Goal: Task Accomplishment & Management: Manage account settings

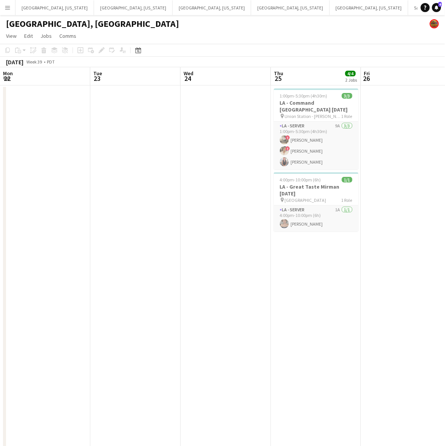
scroll to position [46, 0]
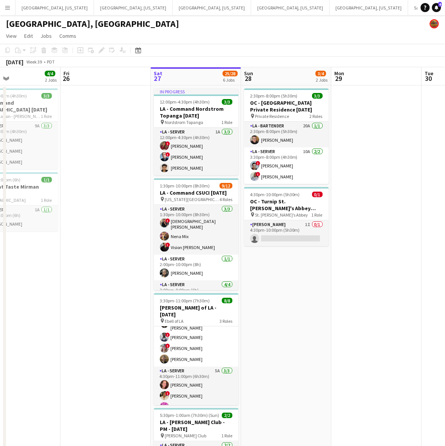
click at [7, 8] on app-icon "Menu" at bounding box center [8, 8] width 6 height 6
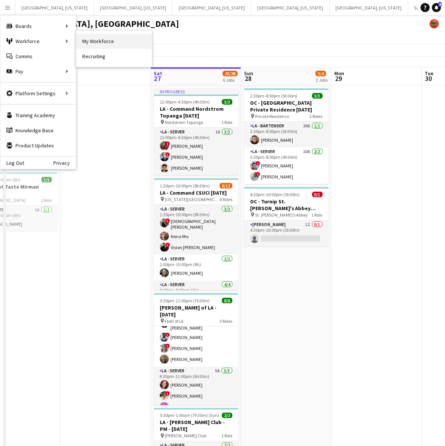
click at [105, 39] on link "My Workforce" at bounding box center [114, 41] width 76 height 15
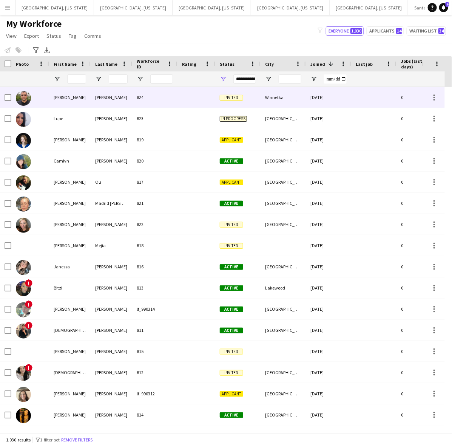
click at [119, 94] on div "[PERSON_NAME]" at bounding box center [112, 97] width 42 height 21
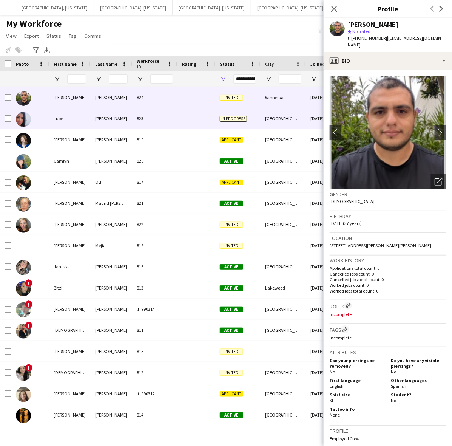
click at [113, 117] on div "[PERSON_NAME]" at bounding box center [112, 118] width 42 height 21
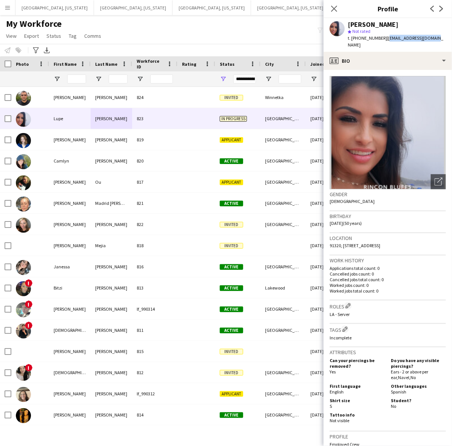
drag, startPoint x: 432, startPoint y: 40, endPoint x: 381, endPoint y: 42, distance: 51.0
click at [381, 42] on div "[PERSON_NAME] star Not rated t. [PHONE_NUMBER] | [EMAIL_ADDRESS][DOMAIN_NAME]" at bounding box center [388, 35] width 128 height 34
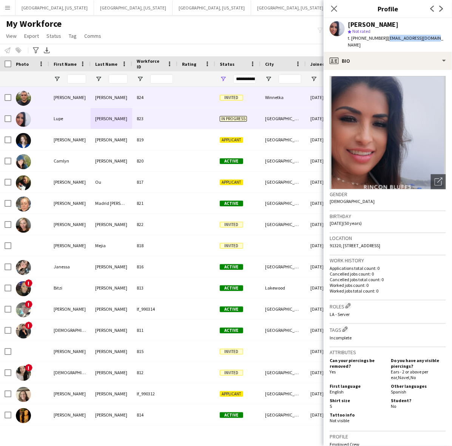
copy span "[EMAIL_ADDRESS][DOMAIN_NAME]"
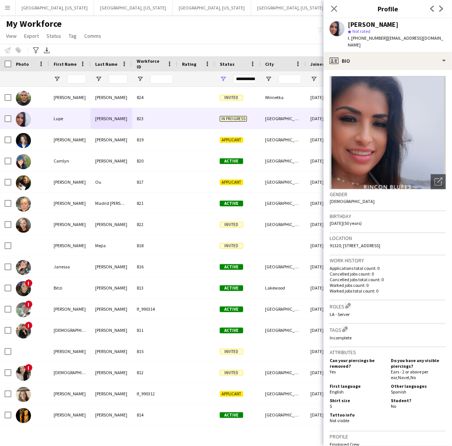
drag, startPoint x: 167, startPoint y: 35, endPoint x: 106, endPoint y: 50, distance: 62.4
click at [167, 35] on div "My Workforce View Views Default view New view Update view Delete view Edit name…" at bounding box center [226, 31] width 452 height 26
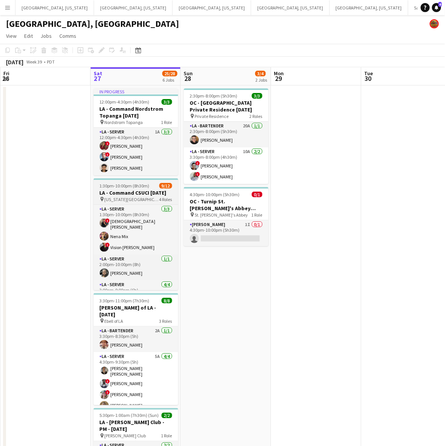
click at [128, 191] on h3 "LA - Command CSUCI [DATE]" at bounding box center [136, 192] width 85 height 7
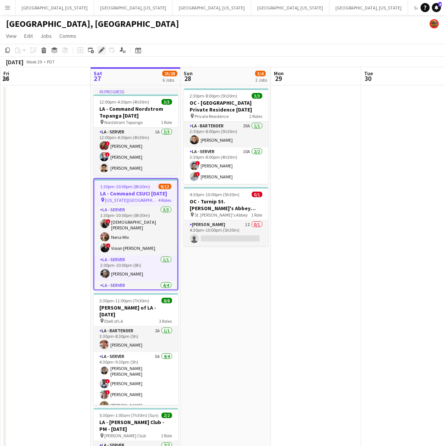
click at [99, 51] on icon "Edit" at bounding box center [102, 50] width 6 height 6
type input "**********"
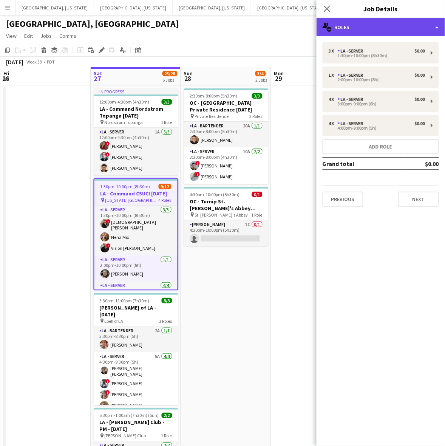
click at [358, 25] on div "multiple-users-add Roles" at bounding box center [381, 27] width 128 height 18
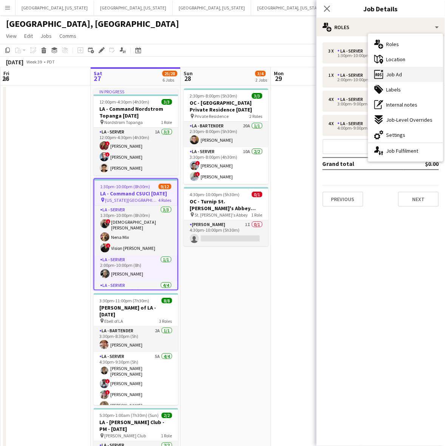
click at [388, 76] on span "Job Ad" at bounding box center [394, 74] width 16 height 7
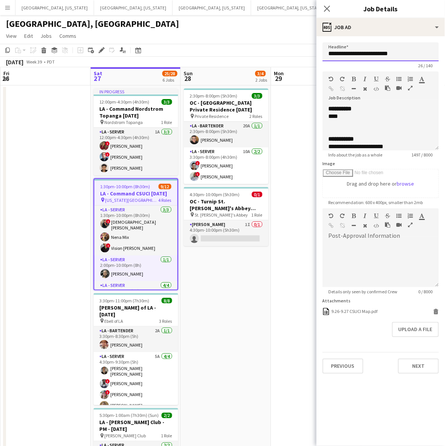
click at [371, 51] on input "**********" at bounding box center [381, 51] width 116 height 19
click at [8, 5] on app-icon "Menu" at bounding box center [8, 8] width 6 height 6
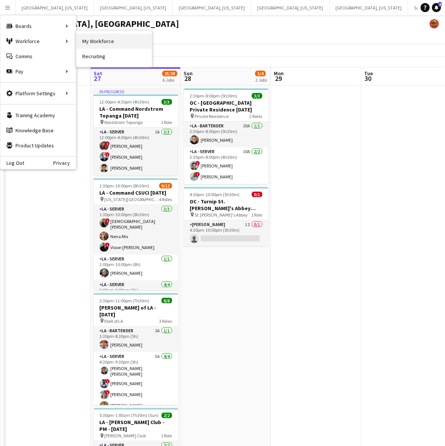
click at [100, 43] on link "My Workforce" at bounding box center [114, 41] width 76 height 15
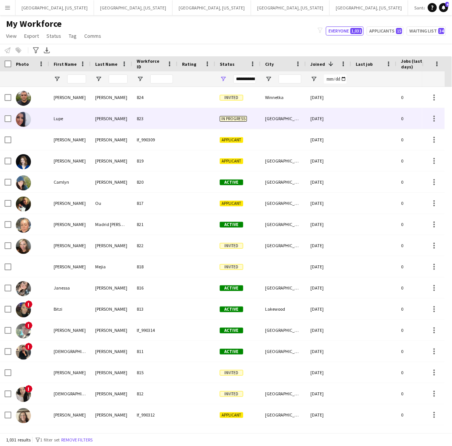
click at [74, 117] on div "Lupe" at bounding box center [70, 118] width 42 height 21
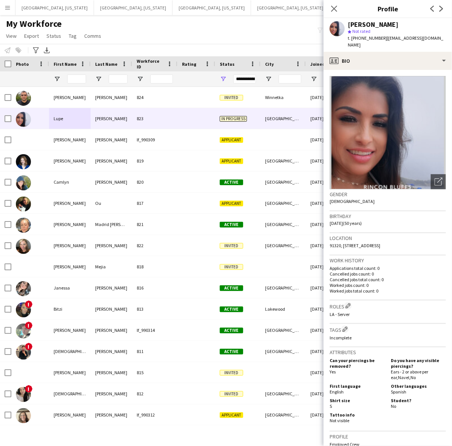
click at [360, 38] on span "t. [PHONE_NUMBER]" at bounding box center [367, 38] width 39 height 6
copy span "18053414690"
click at [152, 31] on div "My Workforce View Views Default view New view Update view Delete view Edit name…" at bounding box center [226, 31] width 452 height 26
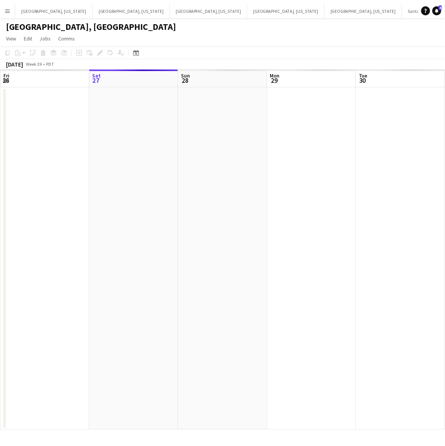
scroll to position [0, 241]
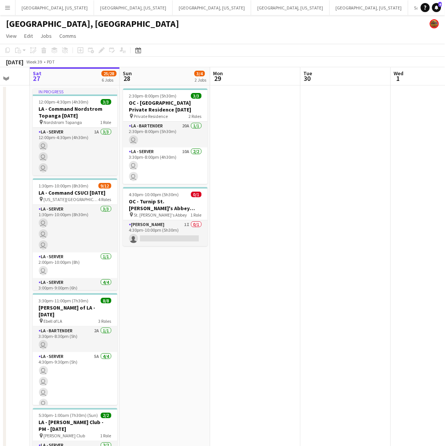
drag, startPoint x: 152, startPoint y: 211, endPoint x: 197, endPoint y: 262, distance: 67.7
click at [197, 262] on app-calendar-viewport "Wed 24 Thu 25 4/4 2 Jobs Fri 26 Sat 27 25/28 6 Jobs Sun 28 3/4 2 Jobs Mon 29 Tu…" at bounding box center [222, 348] width 445 height 563
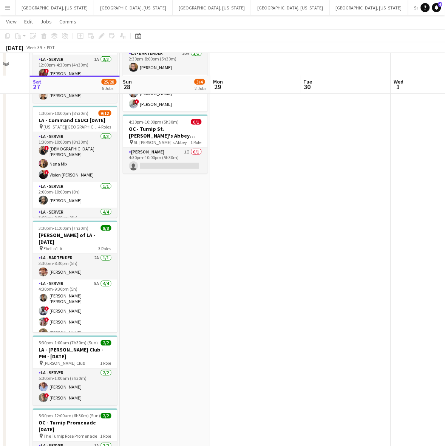
scroll to position [94, 0]
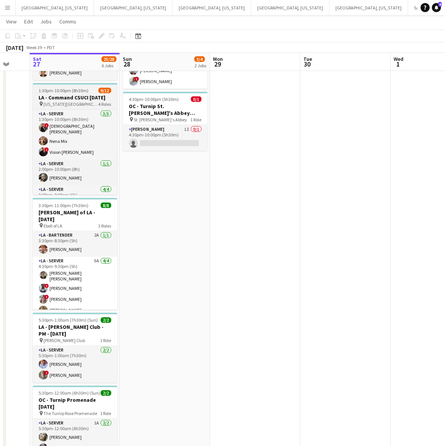
click at [70, 98] on h3 "LA - Command CSUCI [DATE]" at bounding box center [75, 97] width 85 height 7
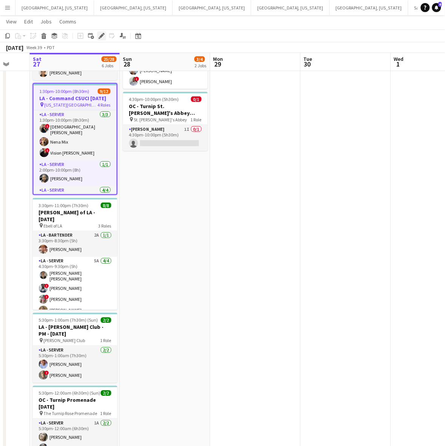
click at [100, 35] on icon at bounding box center [101, 36] width 4 height 4
type input "**********"
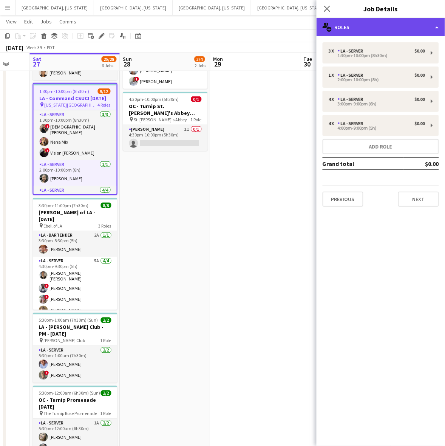
click at [397, 26] on div "multiple-users-add Roles" at bounding box center [381, 27] width 128 height 18
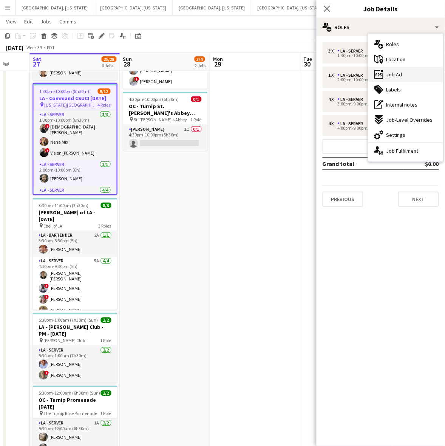
click at [392, 69] on div "ads-window Job Ad" at bounding box center [405, 74] width 75 height 15
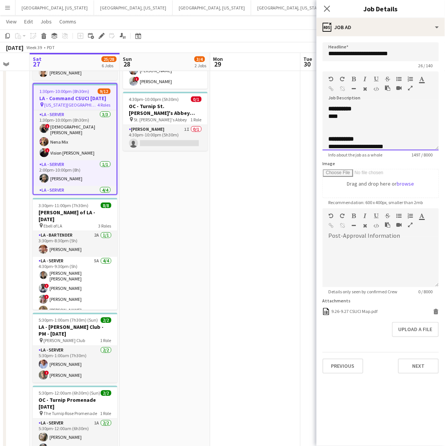
click at [360, 116] on div "****" at bounding box center [377, 117] width 97 height 8
copy div "**********"
drag, startPoint x: 224, startPoint y: 180, endPoint x: 202, endPoint y: 161, distance: 28.6
click at [223, 180] on app-date-cell at bounding box center [255, 262] width 90 height 545
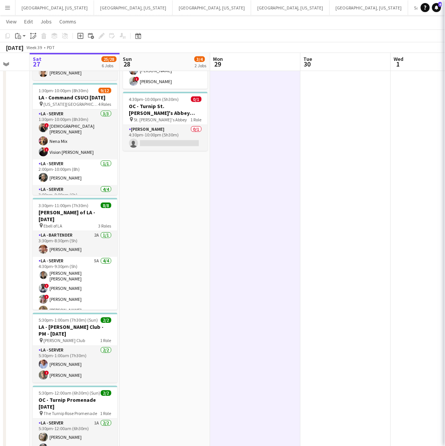
scroll to position [0, 242]
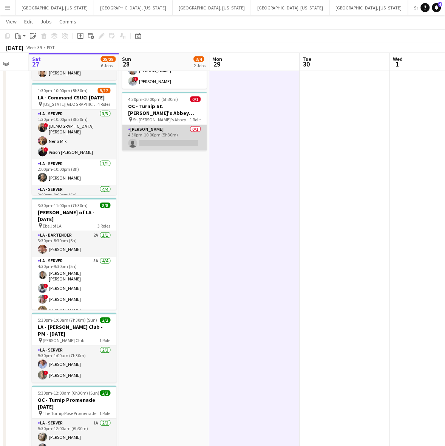
click at [182, 139] on app-card-role "[PERSON_NAME] 0/1 4:30pm-10:00pm (5h30m) single-neutral-actions" at bounding box center [164, 138] width 85 height 26
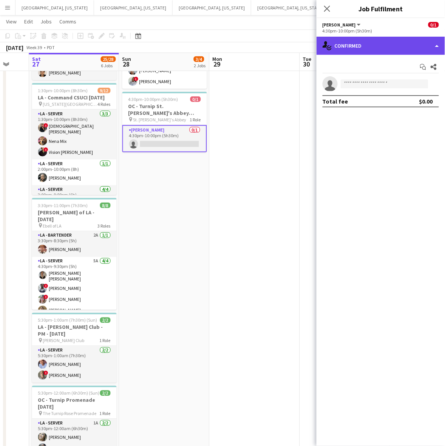
click at [348, 50] on div "single-neutral-actions-check-2 Confirmed" at bounding box center [381, 46] width 128 height 18
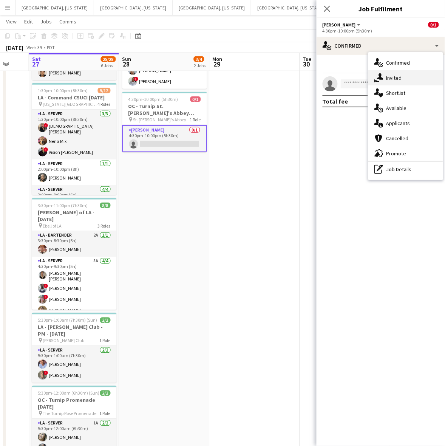
click at [382, 76] on icon "single-neutral-actions-share-1" at bounding box center [378, 77] width 9 height 9
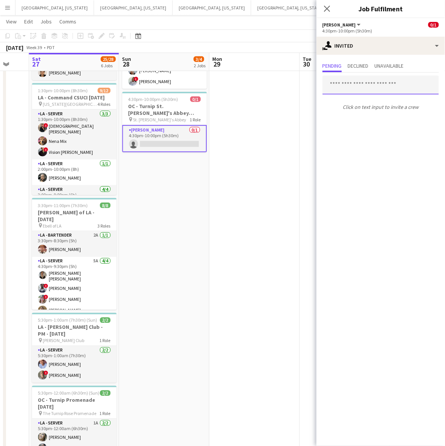
click at [363, 90] on input "text" at bounding box center [381, 85] width 116 height 19
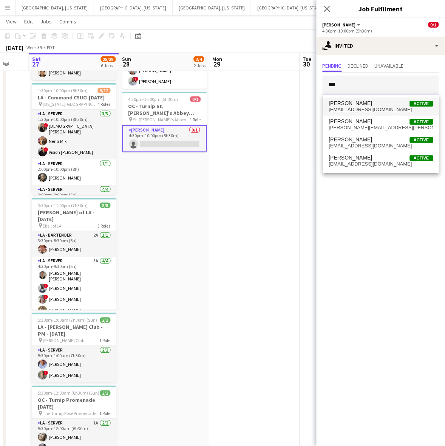
type input "***"
click at [365, 99] on mat-option "[PERSON_NAME] Active [EMAIL_ADDRESS][DOMAIN_NAME]" at bounding box center [381, 106] width 116 height 18
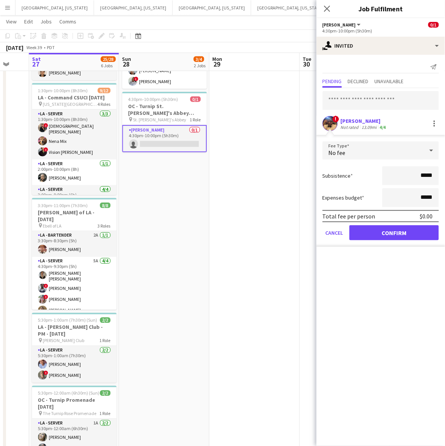
click at [378, 240] on form "Fee Type No fee Subsistence ***** Expenses budget ***** Total fee per person $0…" at bounding box center [381, 193] width 128 height 105
click at [377, 235] on button "Confirm" at bounding box center [394, 232] width 90 height 15
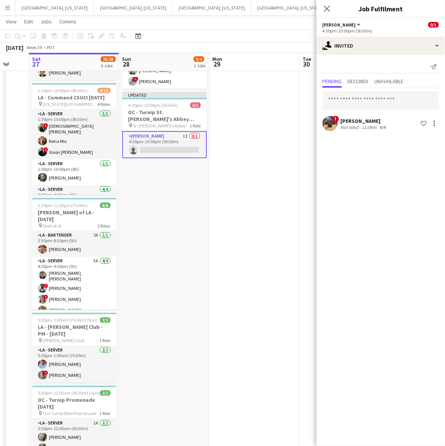
drag, startPoint x: 276, startPoint y: 199, endPoint x: 277, endPoint y: 194, distance: 5.7
click at [276, 199] on app-date-cell at bounding box center [255, 262] width 90 height 545
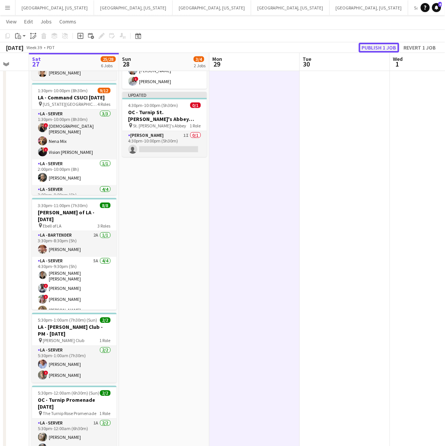
click at [385, 49] on button "Publish 1 job" at bounding box center [379, 48] width 40 height 10
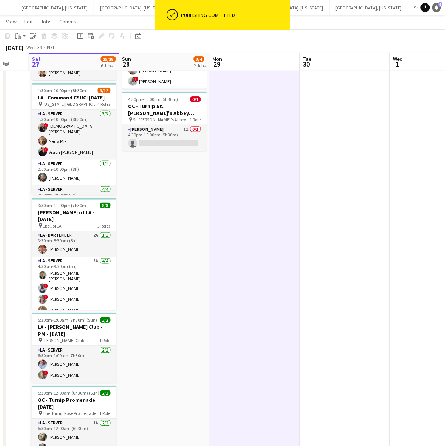
click at [435, 7] on icon "Notifications" at bounding box center [436, 7] width 5 height 5
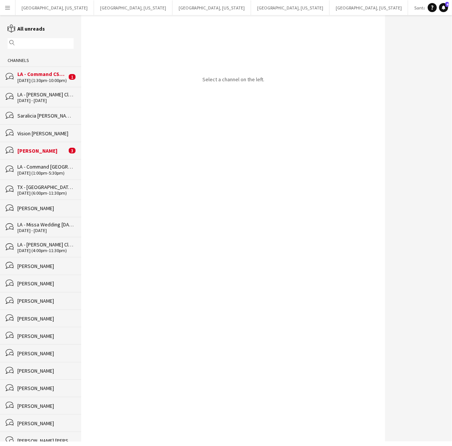
click at [42, 76] on div "LA - Command CSUCI [DATE]" at bounding box center [41, 74] width 49 height 7
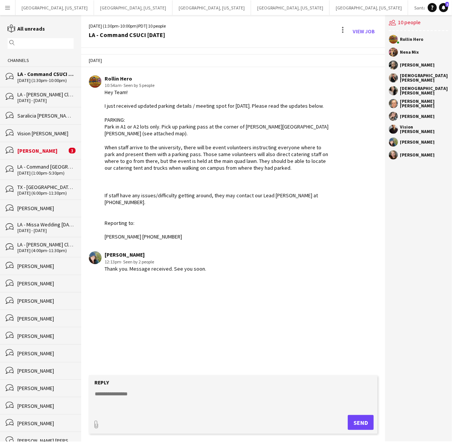
click at [151, 406] on textarea at bounding box center [234, 400] width 281 height 20
type textarea "*"
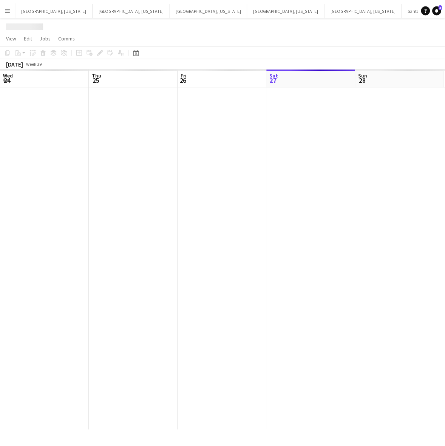
scroll to position [0, 180]
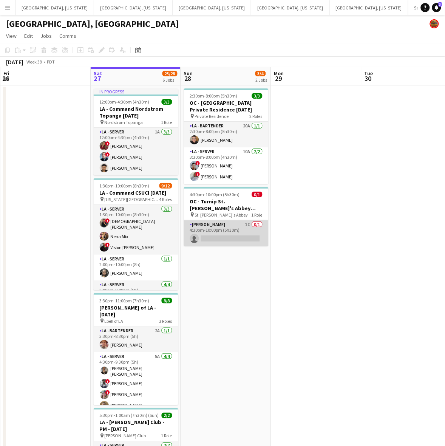
drag, startPoint x: 218, startPoint y: 229, endPoint x: 254, endPoint y: 205, distance: 42.8
click at [218, 227] on app-card-role "[PERSON_NAME] 1I 0/1 4:30pm-10:00pm (5h30m) single-neutral-actions" at bounding box center [226, 233] width 85 height 26
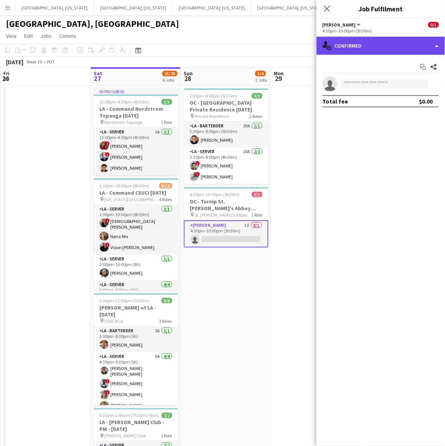
click at [384, 42] on div "single-neutral-actions-check-2 Confirmed" at bounding box center [381, 46] width 128 height 18
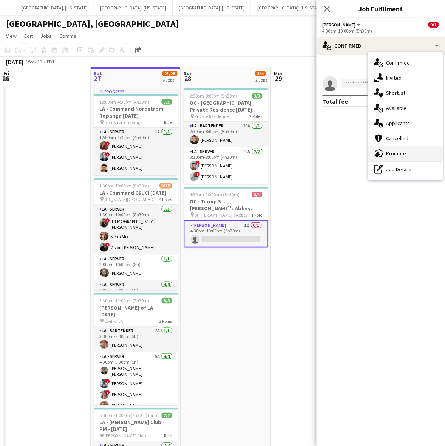
click at [397, 152] on span "Promote" at bounding box center [396, 153] width 20 height 7
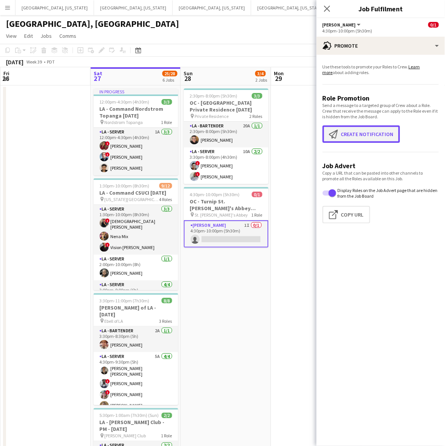
click at [374, 137] on button "Create notification Create notification" at bounding box center [361, 133] width 77 height 17
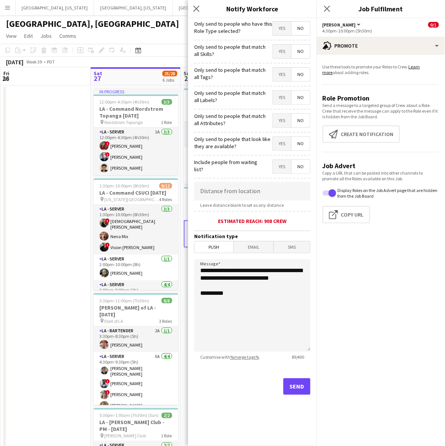
click at [284, 29] on span "Yes" at bounding box center [282, 29] width 19 height 14
click at [302, 388] on button "Send" at bounding box center [296, 386] width 27 height 17
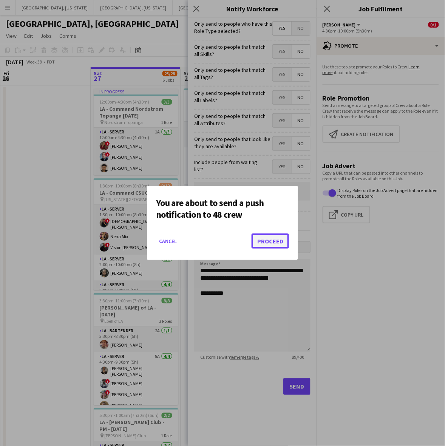
click at [279, 243] on button "Proceed" at bounding box center [270, 240] width 37 height 15
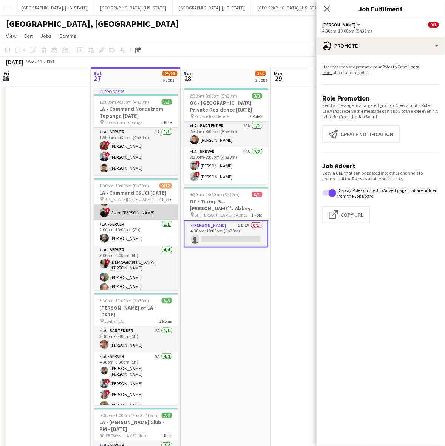
scroll to position [47, 0]
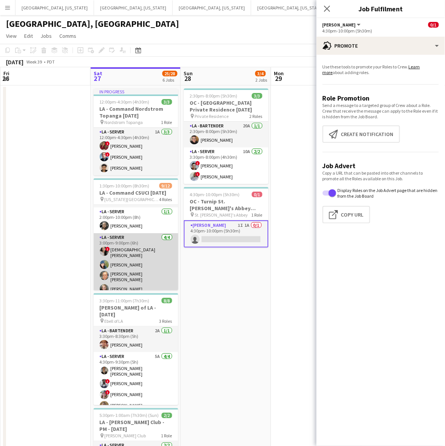
click at [148, 273] on app-card-role "LA - Server [DATE] 3:00pm-9:00pm (6h) ! [DEMOGRAPHIC_DATA] [PERSON_NAME] [PERSO…" at bounding box center [136, 264] width 85 height 63
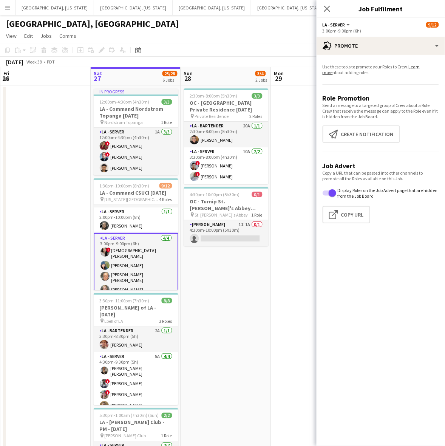
click at [150, 278] on app-card-role "LA - Server [DATE] 3:00pm-9:00pm (6h) ! [DEMOGRAPHIC_DATA] [PERSON_NAME] [PERSO…" at bounding box center [136, 265] width 85 height 65
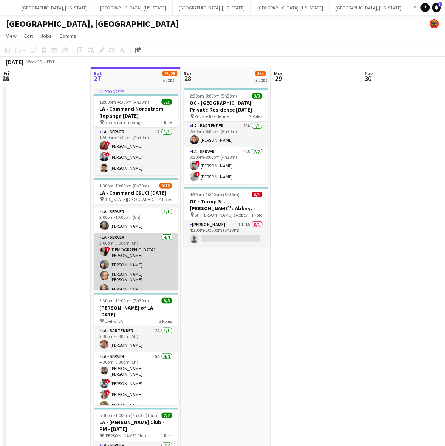
click at [131, 272] on app-card-role "LA - Server [DATE] 3:00pm-9:00pm (6h) ! [DEMOGRAPHIC_DATA] [PERSON_NAME] [PERSO…" at bounding box center [136, 264] width 85 height 63
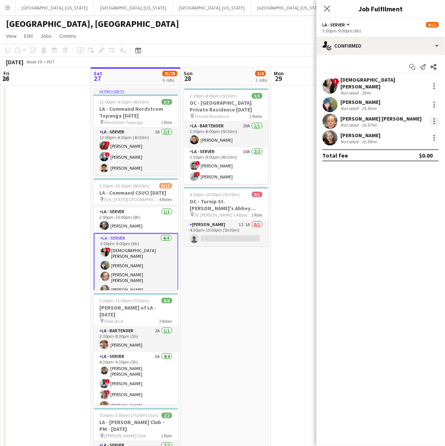
click at [436, 117] on div at bounding box center [434, 121] width 9 height 9
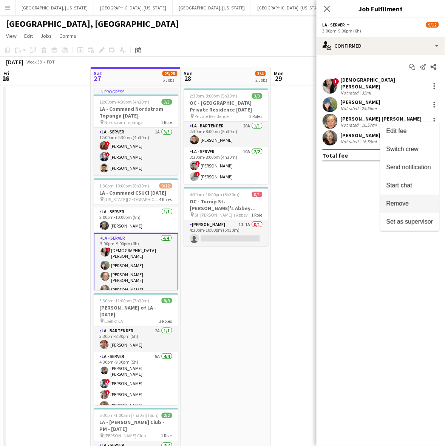
click at [419, 198] on button "Remove" at bounding box center [409, 204] width 59 height 18
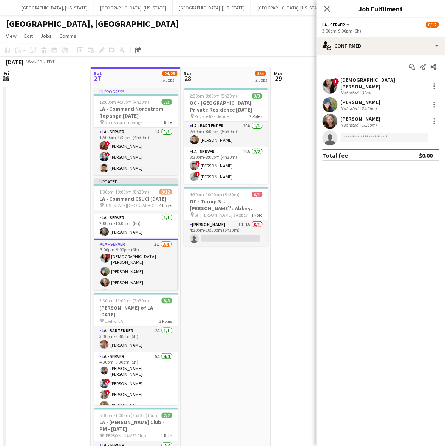
drag, startPoint x: 286, startPoint y: 297, endPoint x: 287, endPoint y: 264, distance: 32.5
click at [285, 292] on app-date-cell at bounding box center [316, 357] width 90 height 545
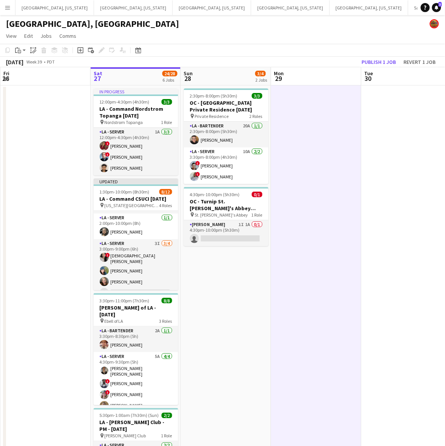
scroll to position [0, 181]
click at [374, 62] on button "Publish 1 job" at bounding box center [379, 62] width 40 height 10
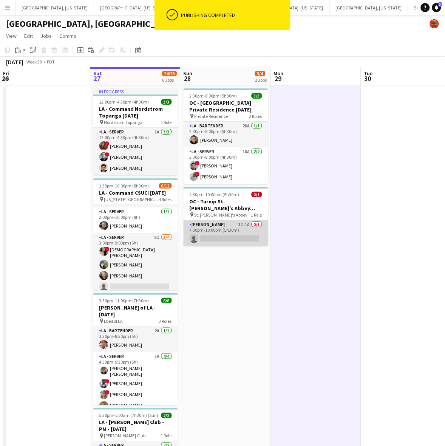
click at [225, 238] on app-card-role "[PERSON_NAME] 1I 1A 0/1 4:30pm-10:00pm (5h30m) single-neutral-actions" at bounding box center [226, 233] width 85 height 26
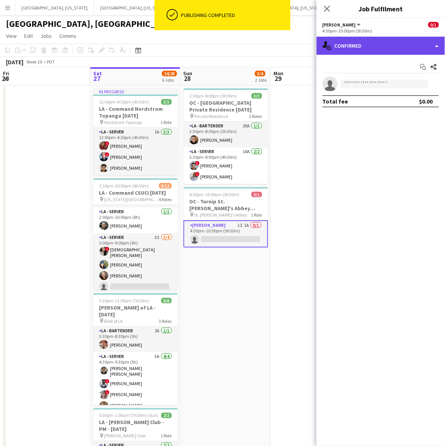
click at [360, 39] on div "single-neutral-actions-check-2 Confirmed" at bounding box center [381, 46] width 128 height 18
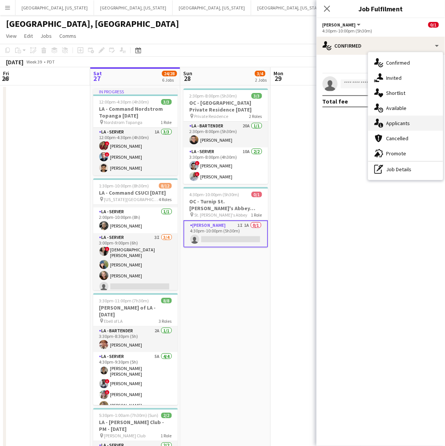
click at [397, 124] on span "Applicants" at bounding box center [398, 123] width 24 height 7
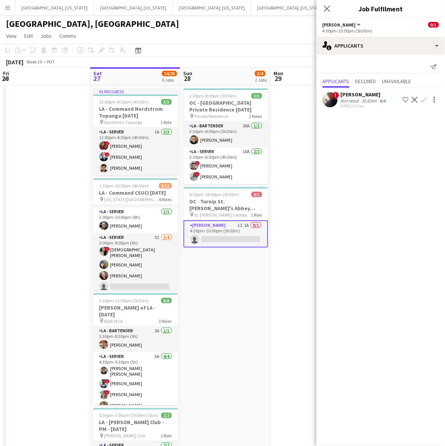
click at [294, 206] on app-date-cell at bounding box center [316, 357] width 90 height 545
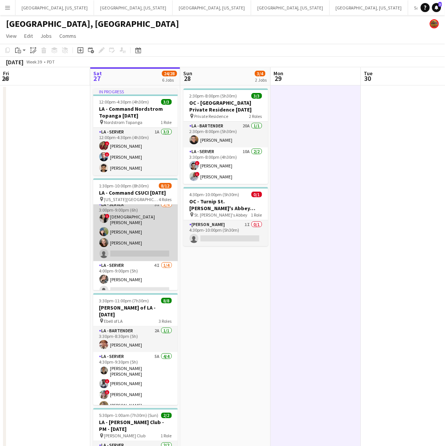
scroll to position [94, 0]
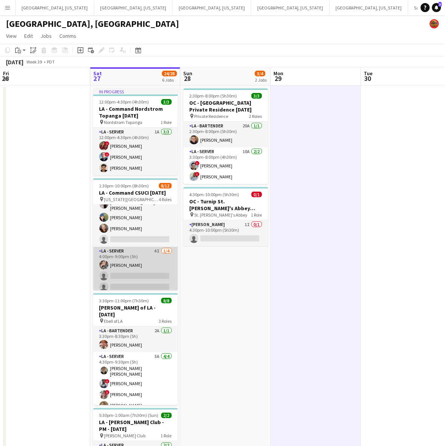
click at [144, 270] on app-card-role "LA - Server 4I [DATE] 4:00pm-9:00pm (5h) [PERSON_NAME] single-neutral-actions s…" at bounding box center [135, 276] width 85 height 59
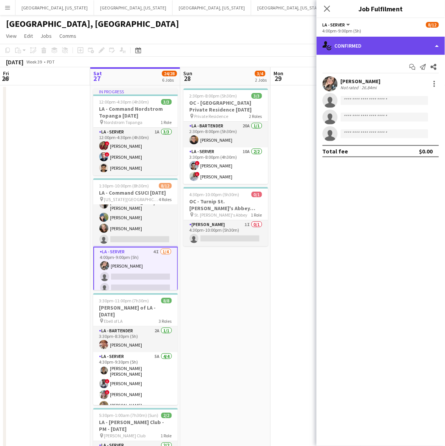
click at [392, 41] on div "single-neutral-actions-check-2 Confirmed" at bounding box center [381, 46] width 128 height 18
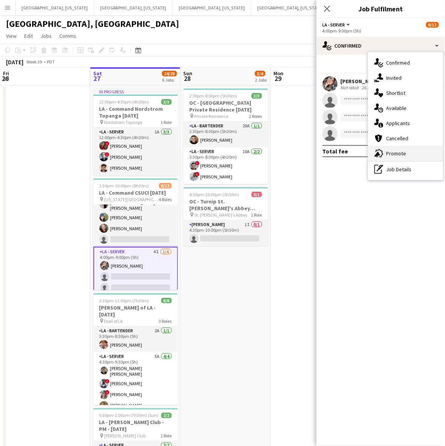
click at [395, 151] on span "Promote" at bounding box center [396, 153] width 20 height 7
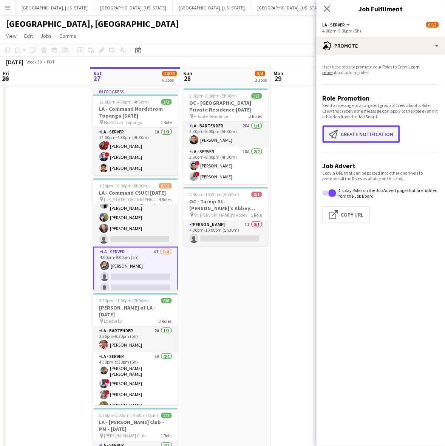
click at [372, 135] on button "Create notification Create notification" at bounding box center [361, 133] width 77 height 17
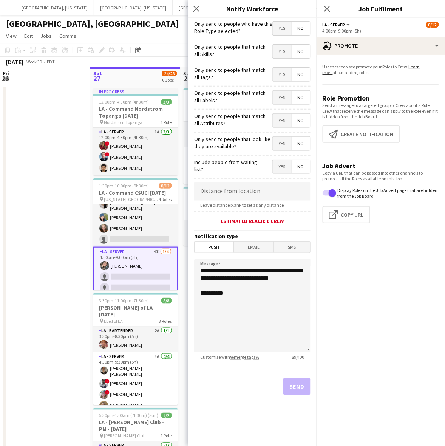
click at [278, 29] on span "Yes" at bounding box center [282, 29] width 19 height 14
click at [307, 395] on div "Send" at bounding box center [252, 389] width 116 height 53
click at [304, 388] on button "Send" at bounding box center [296, 386] width 27 height 17
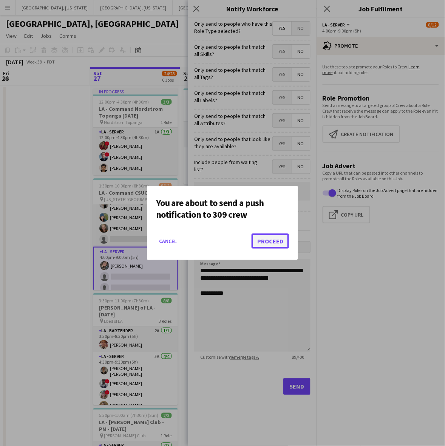
click at [265, 246] on button "Proceed" at bounding box center [270, 240] width 37 height 15
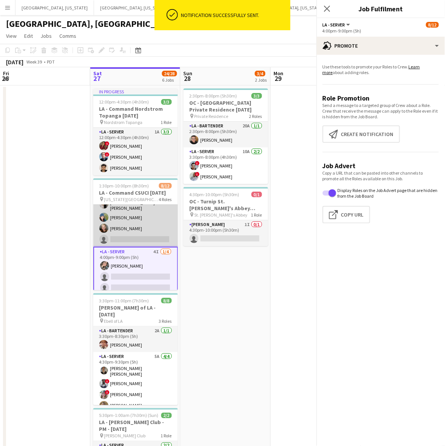
click at [161, 224] on app-card-role "LA - Server 3I [DATE] 3:00pm-9:00pm (6h) ! [DEMOGRAPHIC_DATA] [PERSON_NAME] [PE…" at bounding box center [135, 216] width 85 height 61
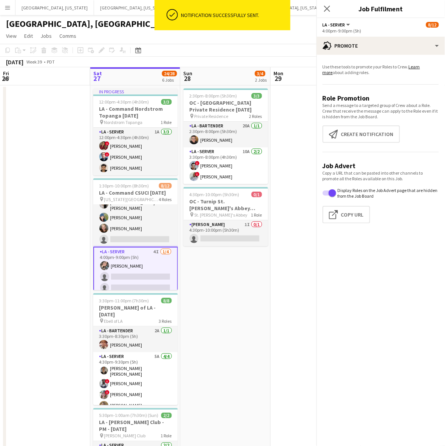
scroll to position [95, 0]
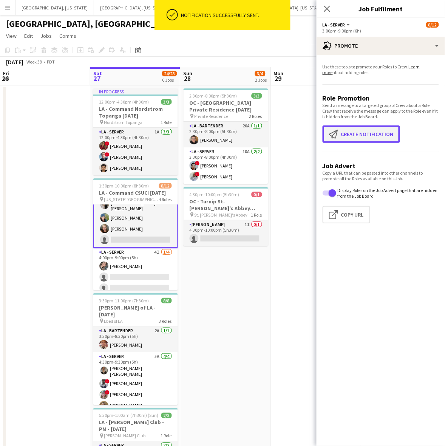
click at [358, 127] on button "Create notification Create notification" at bounding box center [361, 133] width 77 height 17
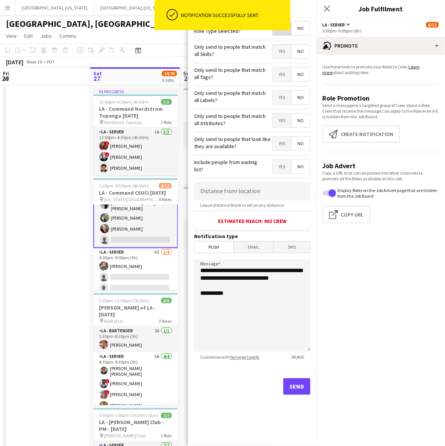
click at [286, 34] on span "Yes" at bounding box center [282, 29] width 19 height 14
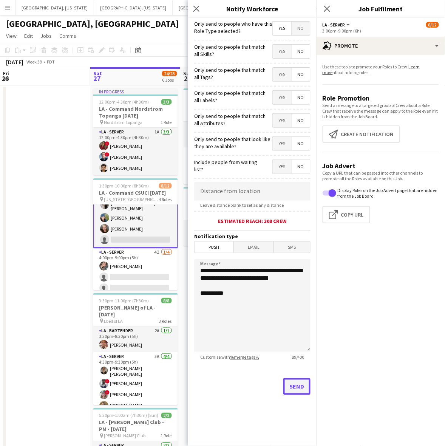
click at [292, 386] on button "Send" at bounding box center [296, 386] width 27 height 17
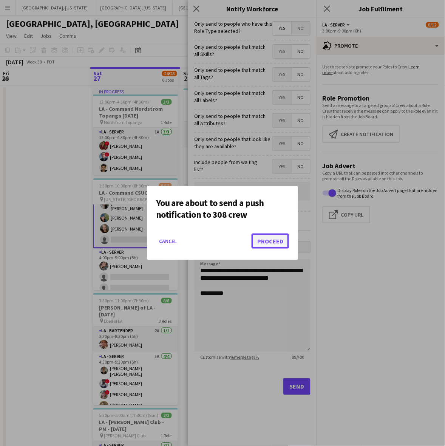
click at [268, 240] on button "Proceed" at bounding box center [270, 240] width 37 height 15
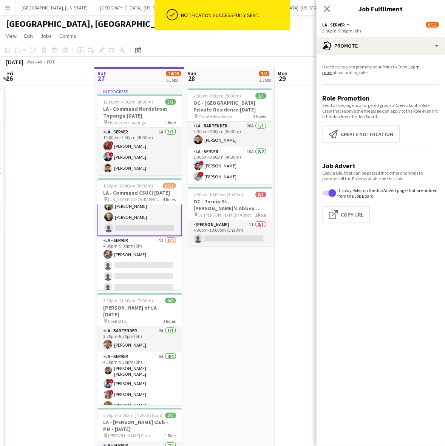
scroll to position [0, 176]
drag, startPoint x: 284, startPoint y: 259, endPoint x: 289, endPoint y: 246, distance: 13.7
click at [289, 246] on app-calendar-viewport "Wed 24 Thu 25 4/4 2 Jobs Fri 26 Sat 27 24/28 6 Jobs Sun 28 3/4 2 Jobs Mon 29 Tu…" at bounding box center [222, 348] width 445 height 563
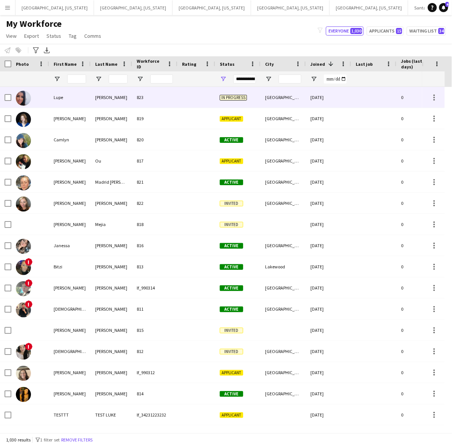
click at [84, 92] on div "Lupe" at bounding box center [70, 97] width 42 height 21
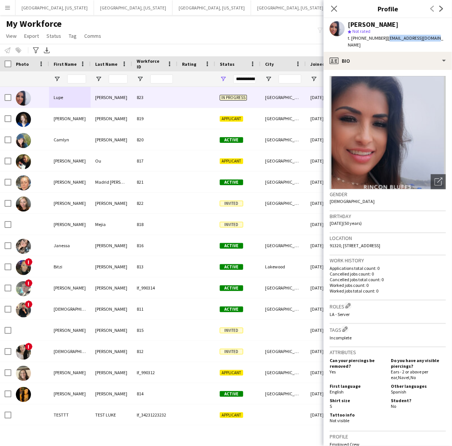
drag, startPoint x: 433, startPoint y: 39, endPoint x: 381, endPoint y: 40, distance: 51.4
click at [381, 40] on div "[PERSON_NAME] star Not rated t. [PHONE_NUMBER] | [EMAIL_ADDRESS][DOMAIN_NAME]" at bounding box center [388, 35] width 128 height 34
copy span "[EMAIL_ADDRESS][DOMAIN_NAME]"
